Goal: Answer question/provide support: Share knowledge or assist other users

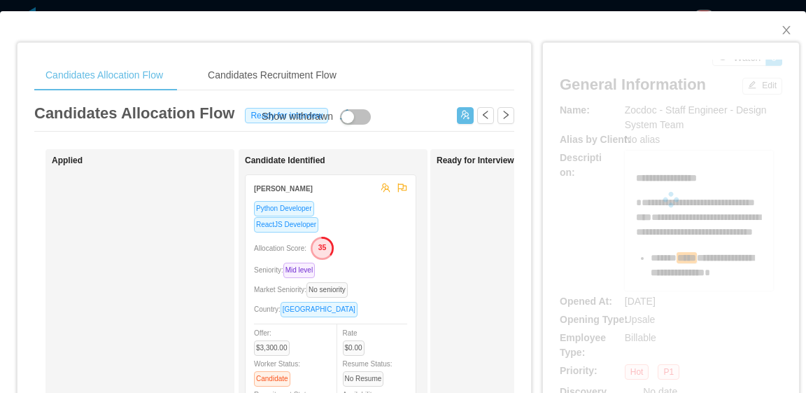
click at [615, 108] on div at bounding box center [671, 199] width 223 height 280
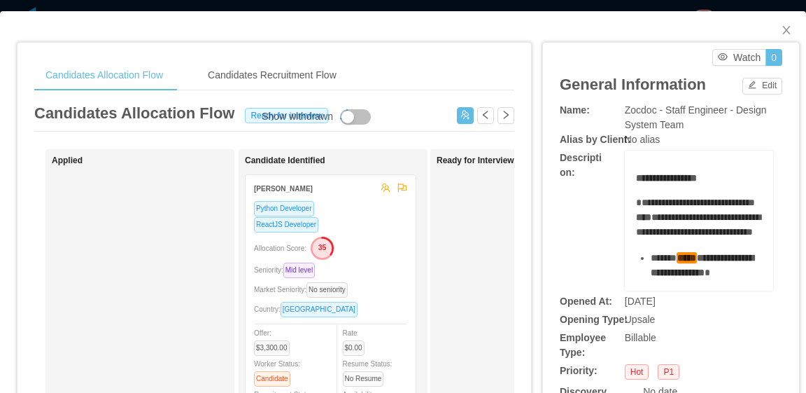
click at [614, 108] on div "Name:" at bounding box center [597, 110] width 74 height 15
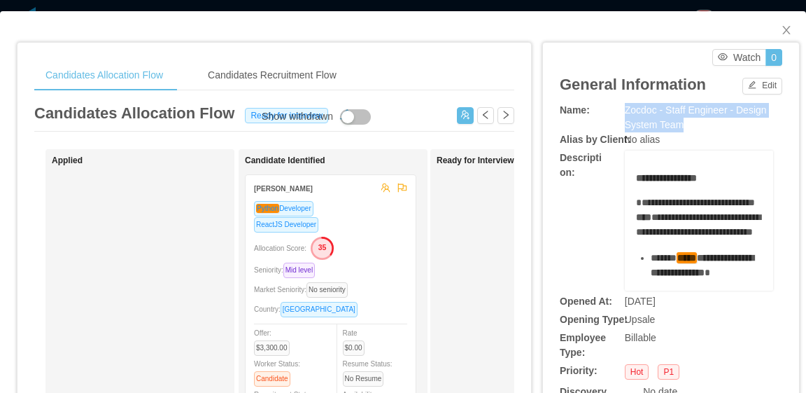
drag, startPoint x: 612, startPoint y: 106, endPoint x: 670, endPoint y: 129, distance: 63.2
click at [670, 129] on div "Name: Zocdoc - Staff Engineer - Design System Team" at bounding box center [671, 117] width 223 height 29
copy div "Zocdoc - Staff Engineer - Design System Team"
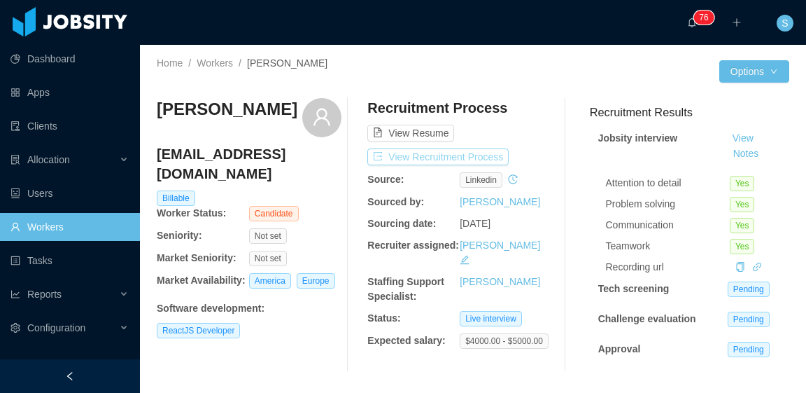
scroll to position [23, 0]
click at [476, 153] on button "View Recruitment Process" at bounding box center [437, 156] width 141 height 17
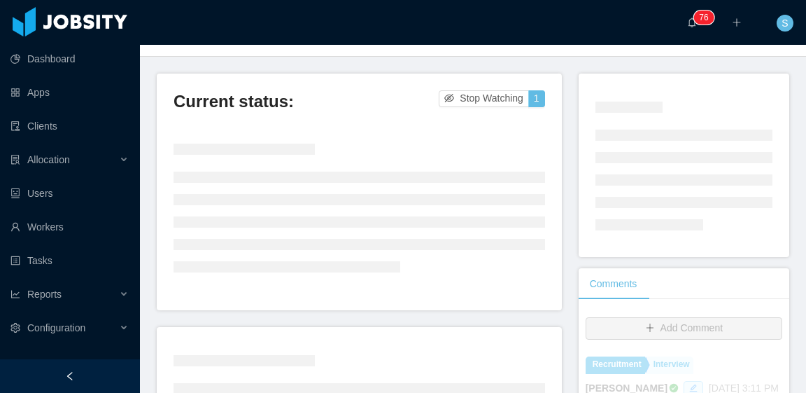
scroll to position [140, 0]
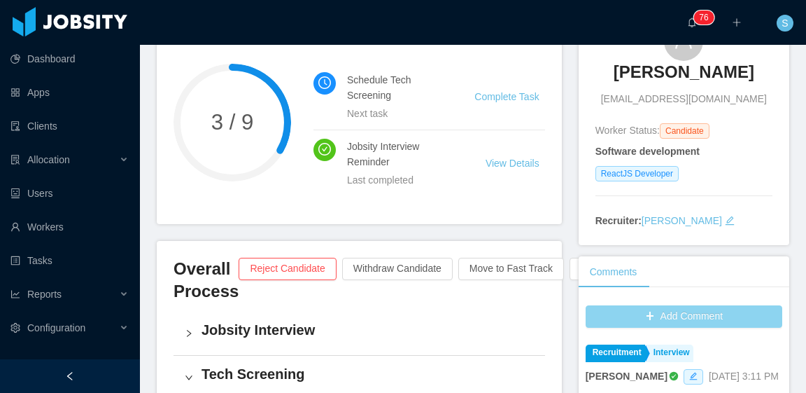
click at [690, 313] on button "Add Comment" at bounding box center [684, 316] width 197 height 22
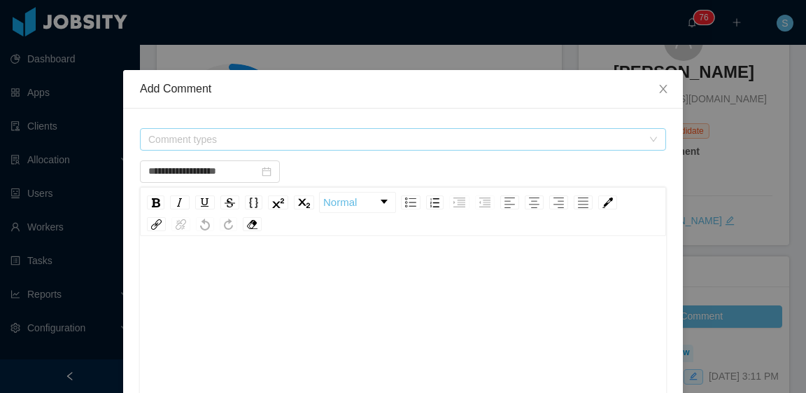
click at [304, 139] on span "Comment types" at bounding box center [395, 139] width 494 height 14
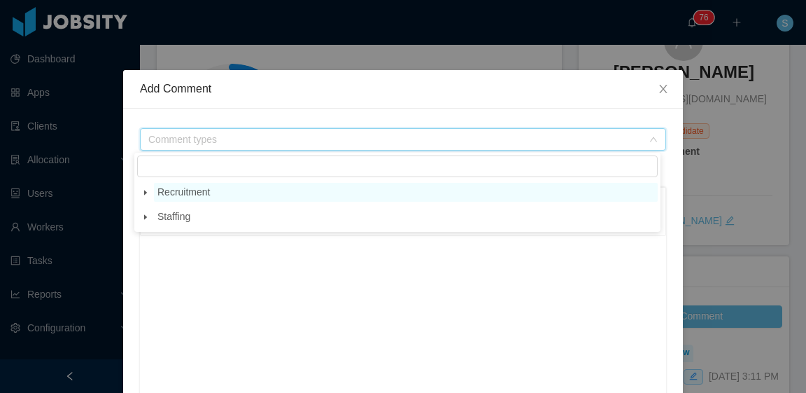
click at [176, 194] on span "Recruitment" at bounding box center [183, 191] width 52 height 11
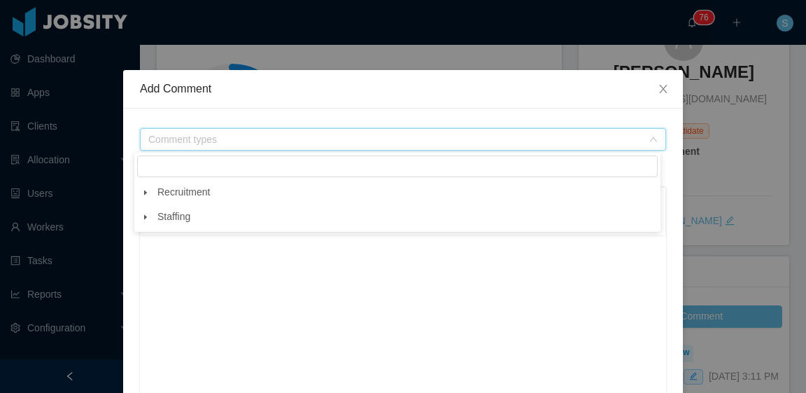
click at [146, 191] on icon "icon: caret-down" at bounding box center [145, 192] width 7 height 7
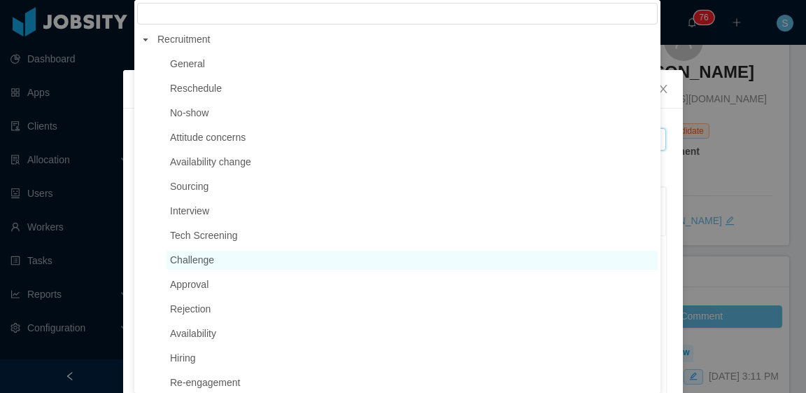
click at [206, 262] on span "Challenge" at bounding box center [192, 259] width 44 height 11
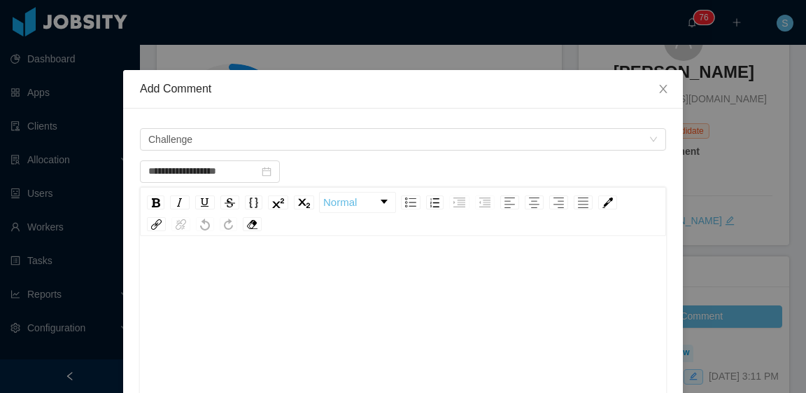
drag, startPoint x: 248, startPoint y: 281, endPoint x: 258, endPoint y: 283, distance: 9.3
click at [248, 281] on div "rdw-editor" at bounding box center [403, 274] width 505 height 28
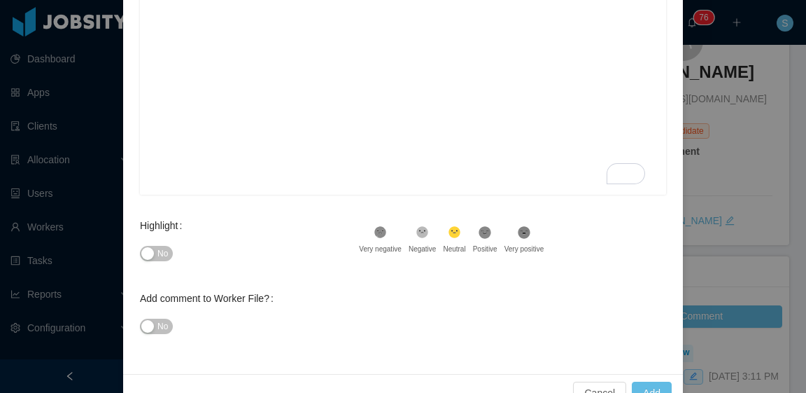
scroll to position [324, 0]
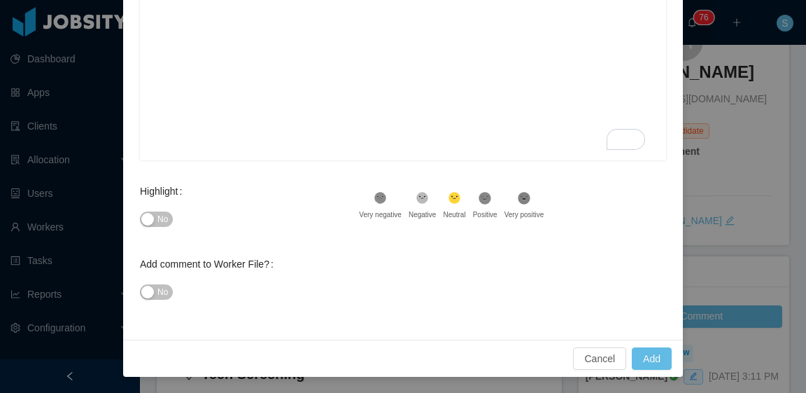
click at [157, 218] on span "No" at bounding box center [162, 219] width 10 height 14
click at [150, 298] on button "No" at bounding box center [156, 291] width 33 height 15
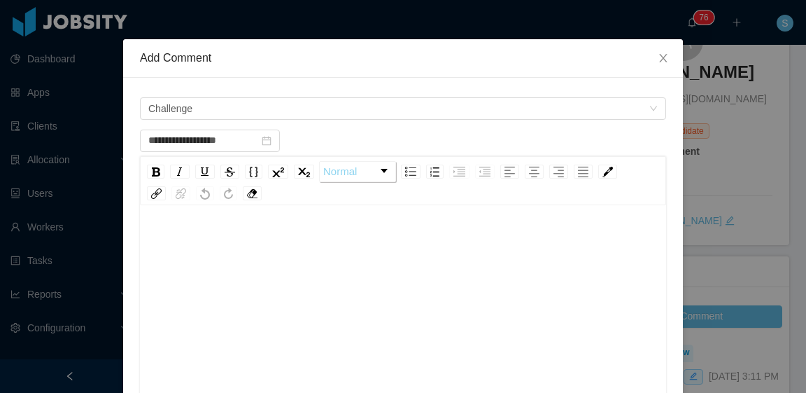
scroll to position [0, 0]
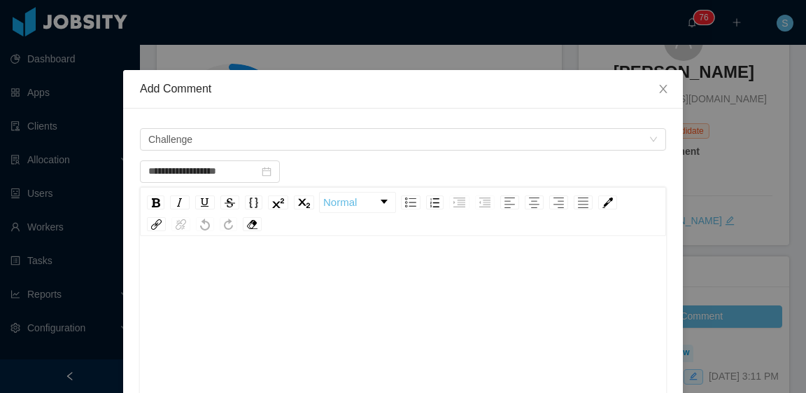
click at [291, 280] on div "To enrich screen reader interactions, please activate Accessibility in Grammarl…" at bounding box center [403, 351] width 505 height 245
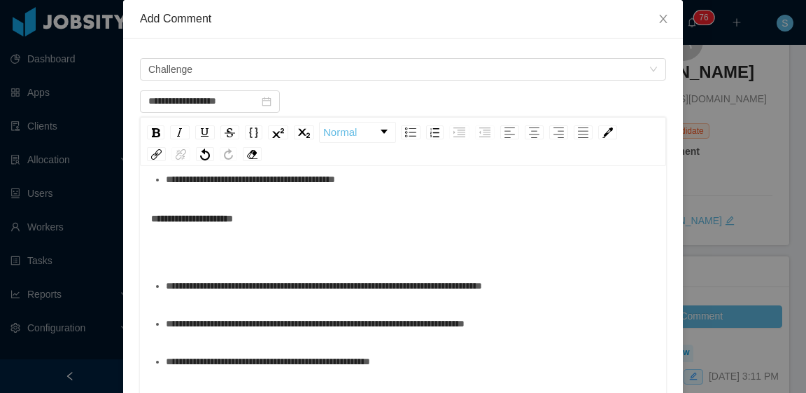
click at [210, 239] on div "**********" at bounding box center [403, 77] width 505 height 675
click at [210, 234] on div "**********" at bounding box center [403, 77] width 505 height 675
click at [210, 230] on div "**********" at bounding box center [403, 232] width 505 height 56
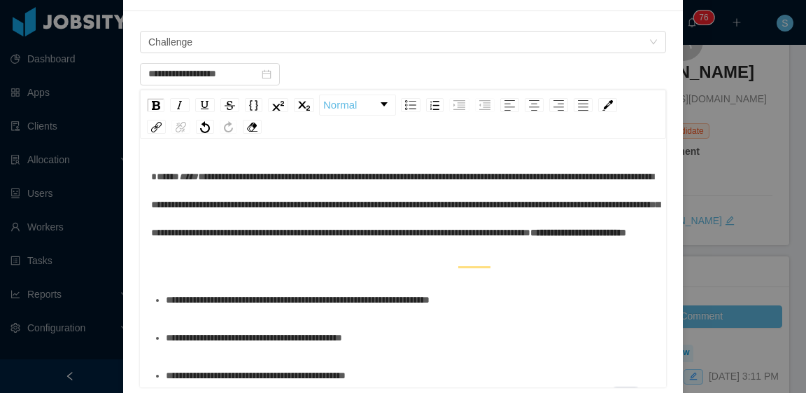
click at [266, 274] on div "**********" at bounding box center [403, 218] width 505 height 112
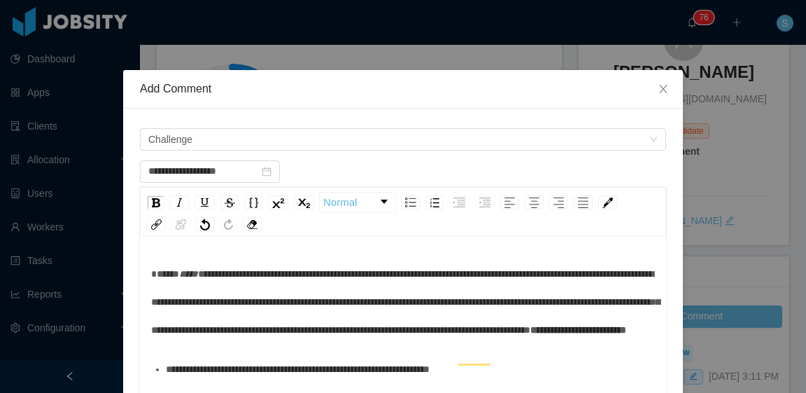
click at [151, 274] on span "*****" at bounding box center [165, 274] width 28 height 10
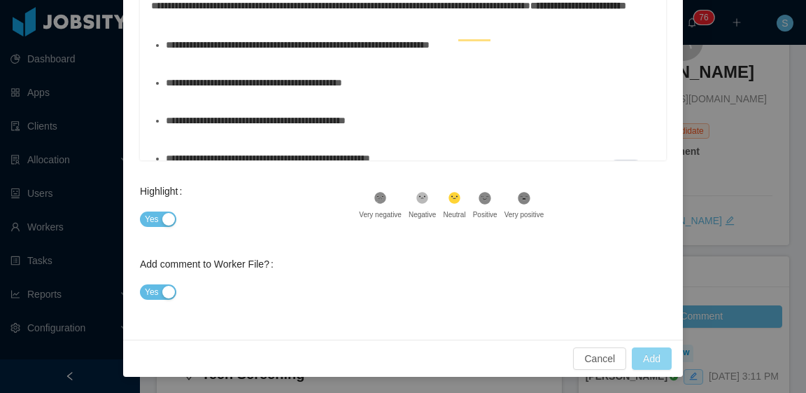
type input "**********"
click at [653, 363] on button "Add" at bounding box center [652, 358] width 40 height 22
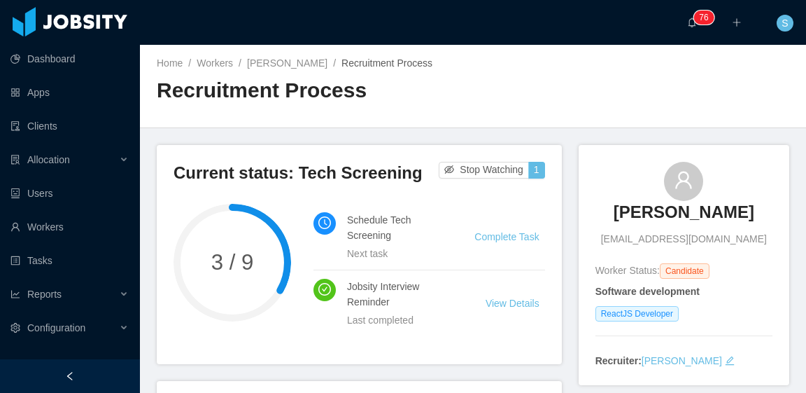
click at [531, 92] on div "Home / Workers / Vicente Mattos / Recruitment Process / Recruitment Process" at bounding box center [473, 86] width 666 height 83
click at [274, 59] on link "Vicente Mattos" at bounding box center [287, 62] width 80 height 11
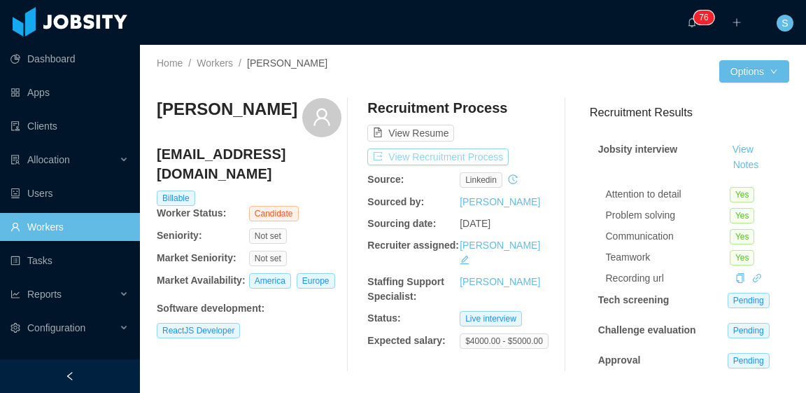
click at [477, 162] on button "View Recruitment Process" at bounding box center [437, 156] width 141 height 17
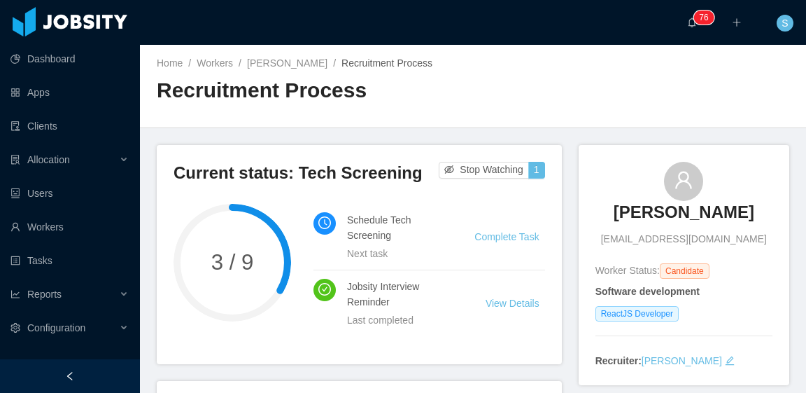
drag, startPoint x: 613, startPoint y: 209, endPoint x: 732, endPoint y: 206, distance: 119.0
click at [732, 206] on div "Vicente Mattos vicentemattosf@gmail.com" at bounding box center [684, 204] width 177 height 85
copy h3 "Vicente Mattos"
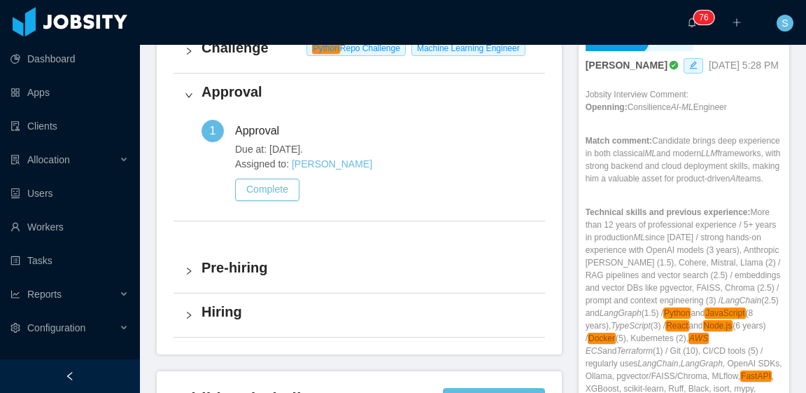
scroll to position [420, 0]
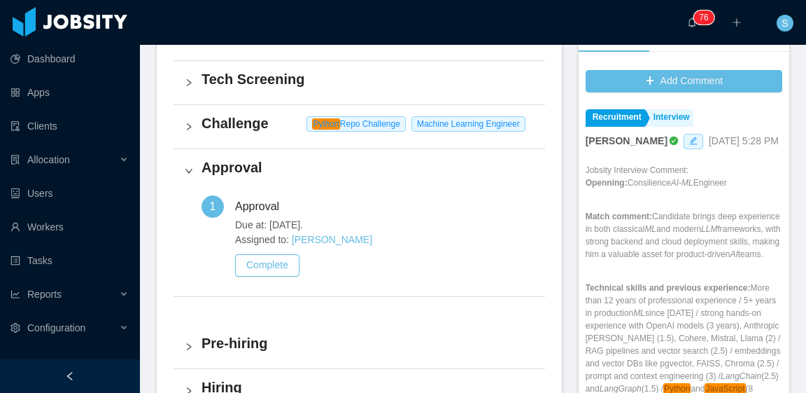
click at [254, 132] on h4 "Challenge" at bounding box center [368, 123] width 332 height 20
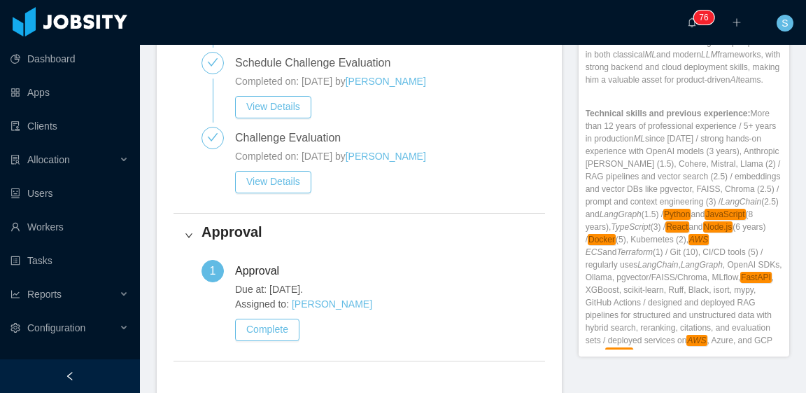
scroll to position [630, 0]
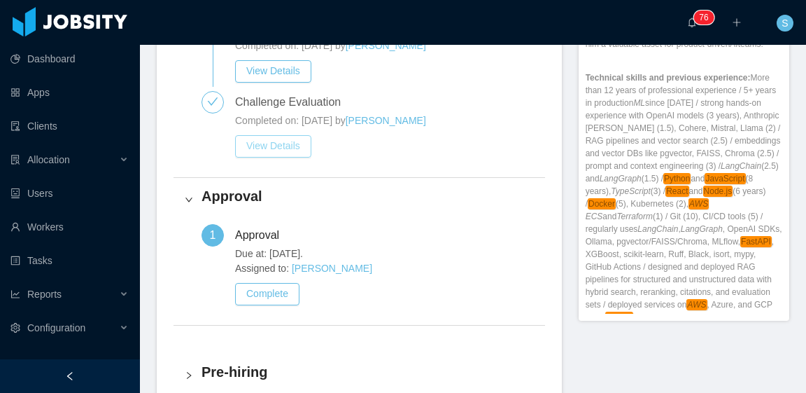
click at [283, 146] on button "View Details" at bounding box center [273, 146] width 76 height 22
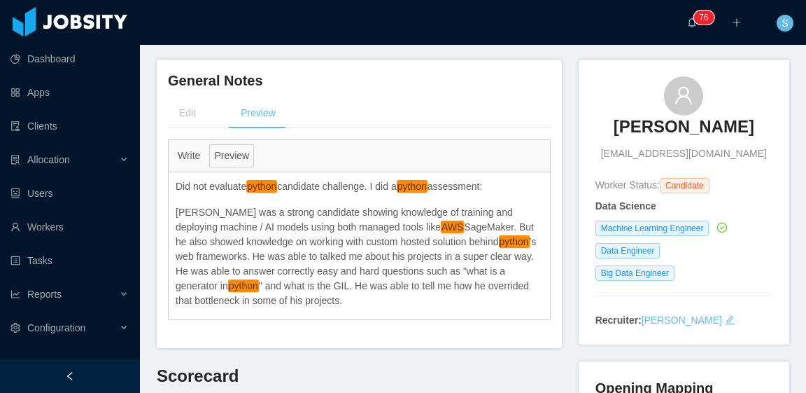
scroll to position [140, 0]
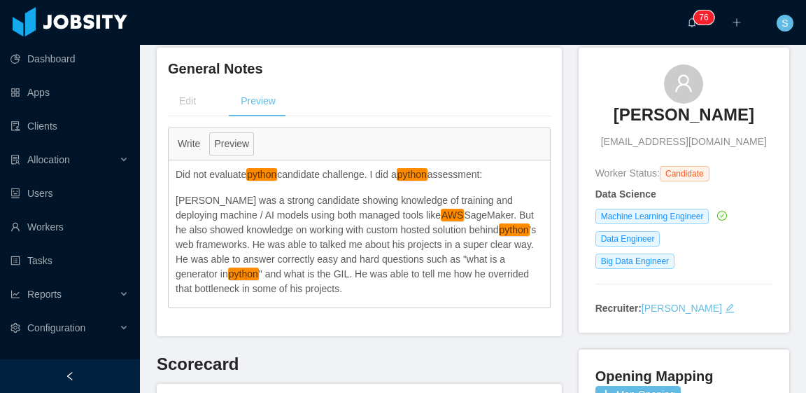
click at [406, 267] on p "Fabio was a strong candidate showing knowledge of training and deploying machin…" at bounding box center [359, 244] width 367 height 103
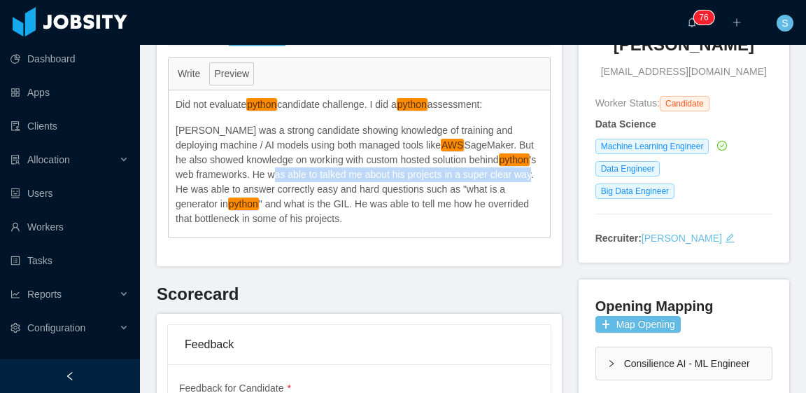
drag, startPoint x: 249, startPoint y: 178, endPoint x: 507, endPoint y: 178, distance: 258.2
click at [507, 178] on p "Fabio was a strong candidate showing knowledge of training and deploying machin…" at bounding box center [359, 174] width 367 height 103
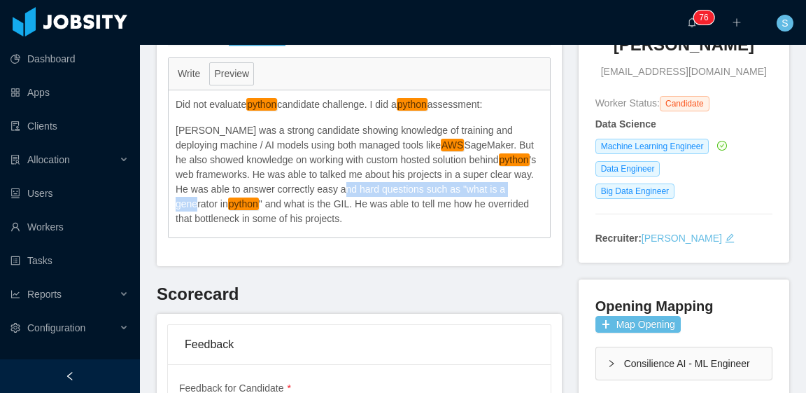
drag, startPoint x: 327, startPoint y: 190, endPoint x: 507, endPoint y: 192, distance: 179.9
click at [507, 192] on p "Fabio was a strong candidate showing knowledge of training and deploying machin…" at bounding box center [359, 174] width 367 height 103
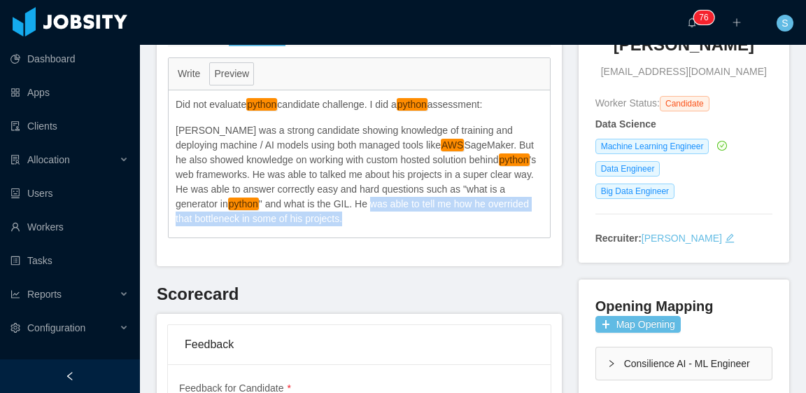
drag, startPoint x: 326, startPoint y: 206, endPoint x: 485, endPoint y: 211, distance: 159.0
click at [485, 211] on p "Fabio was a strong candidate showing knowledge of training and deploying machin…" at bounding box center [359, 174] width 367 height 103
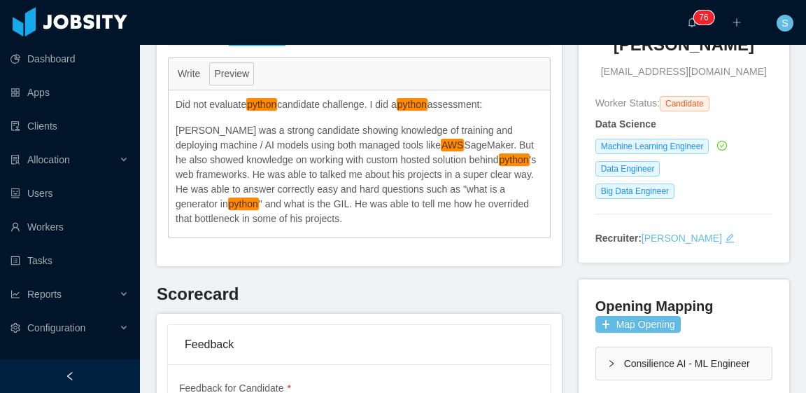
click at [427, 168] on p "Fabio was a strong candidate showing knowledge of training and deploying machin…" at bounding box center [359, 174] width 367 height 103
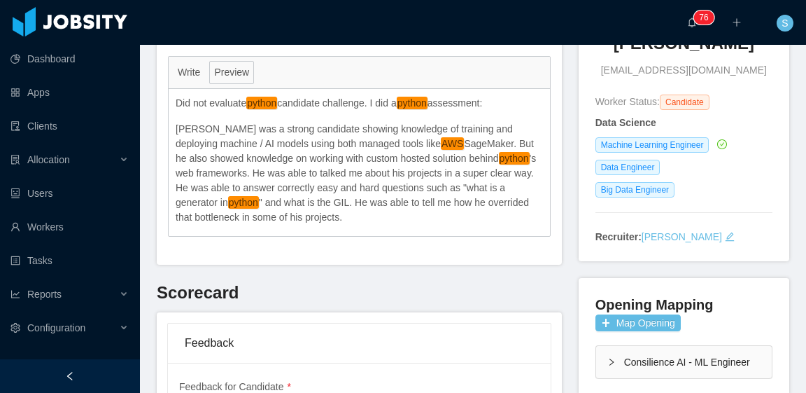
scroll to position [0, 0]
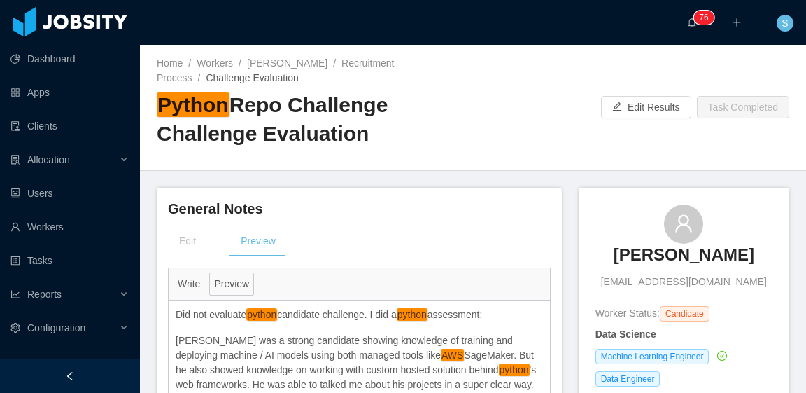
drag, startPoint x: 588, startPoint y: 254, endPoint x: 754, endPoint y: 259, distance: 165.9
click at [754, 259] on div "Fábio R. D. de Barros fabio.rdb@usp.br" at bounding box center [684, 246] width 177 height 85
copy h3 "Fábio R. D. de Barros"
click at [542, 157] on div "Home / Workers / Fábio R. D. de Barros / Recruitment Process / Challenge Evalua…" at bounding box center [473, 108] width 666 height 126
